Goal: Task Accomplishment & Management: Complete application form

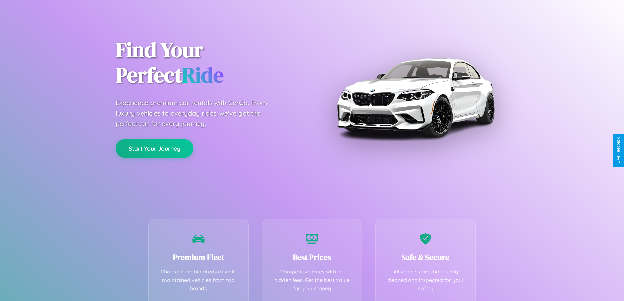
scroll to position [129, 0]
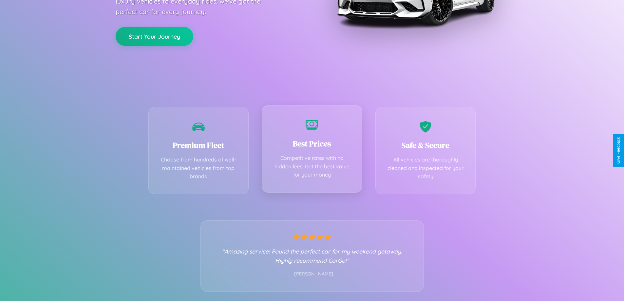
click at [312, 150] on div "Best Prices Competitive rates with no hidden fees. Get the best value for your …" at bounding box center [312, 148] width 101 height 87
click at [154, 36] on button "Start Your Journey" at bounding box center [155, 35] width 78 height 19
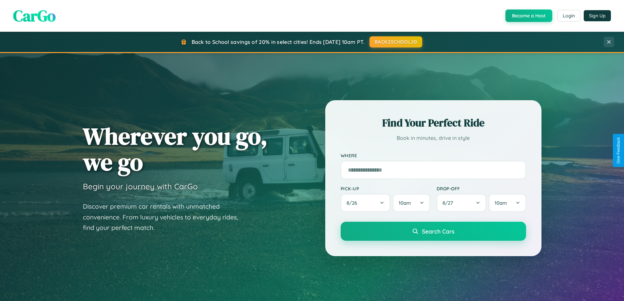
scroll to position [768, 0]
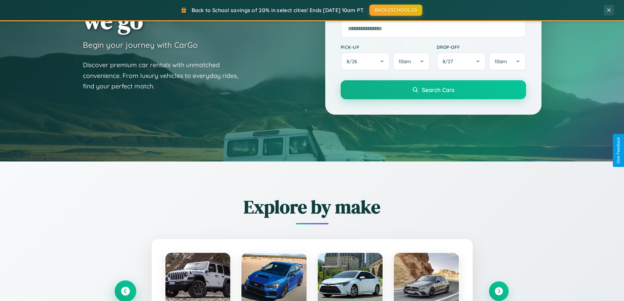
click at [125, 291] on icon at bounding box center [125, 291] width 9 height 9
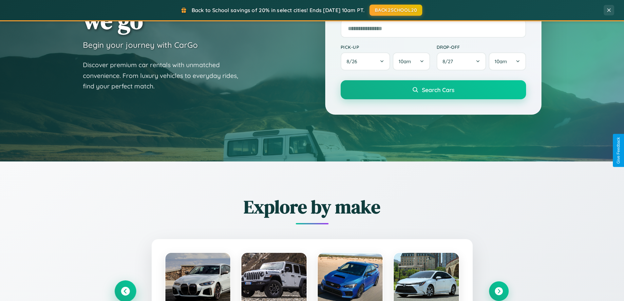
click at [125, 291] on icon at bounding box center [125, 291] width 11 height 11
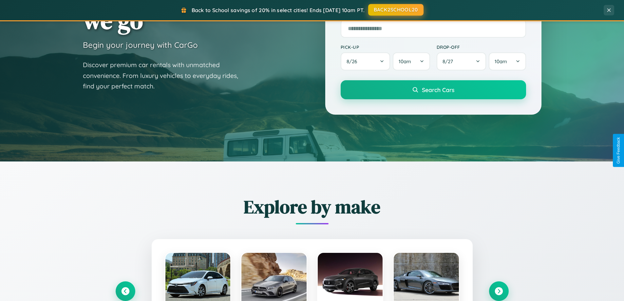
click at [396, 10] on button "BACK2SCHOOL20" at bounding box center [395, 10] width 55 height 12
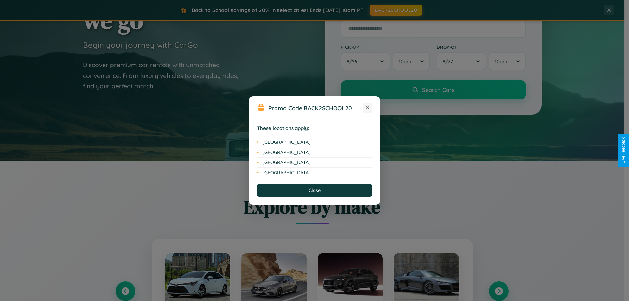
click at [367, 108] on icon at bounding box center [368, 108] width 4 height 4
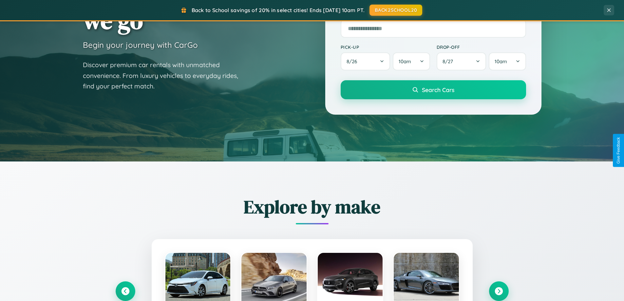
scroll to position [0, 0]
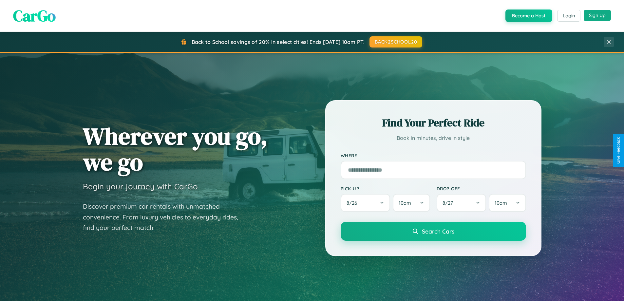
click at [597, 15] on button "Sign Up" at bounding box center [597, 15] width 27 height 11
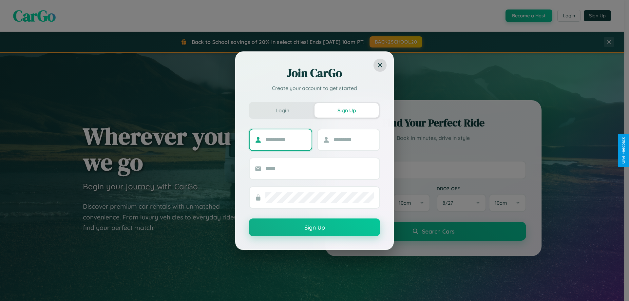
click at [286, 140] on input "text" at bounding box center [285, 140] width 41 height 10
type input "****"
click at [354, 140] on input "text" at bounding box center [354, 140] width 41 height 10
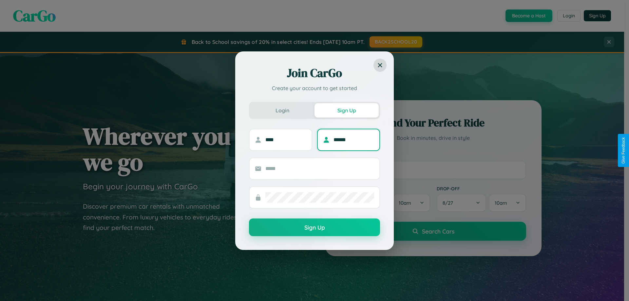
type input "******"
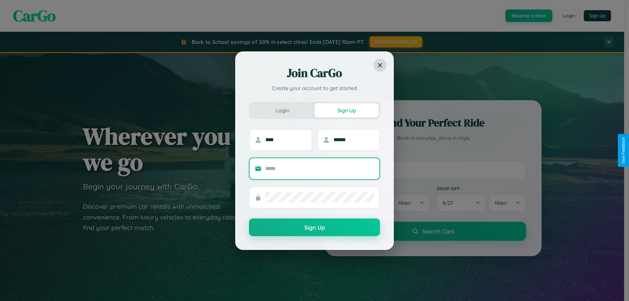
click at [320, 168] on input "text" at bounding box center [319, 169] width 109 height 10
type input "**********"
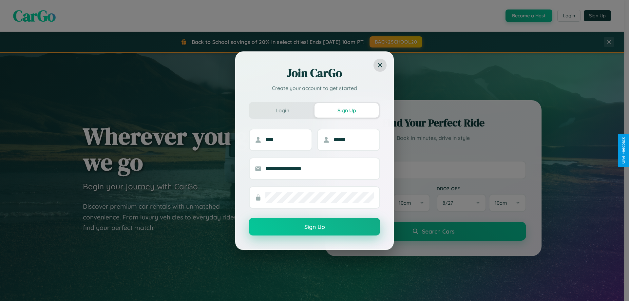
click at [315, 227] on button "Sign Up" at bounding box center [314, 227] width 131 height 18
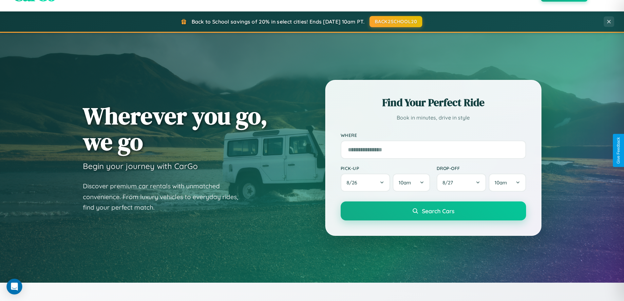
scroll to position [19, 0]
